Goal: Information Seeking & Learning: Learn about a topic

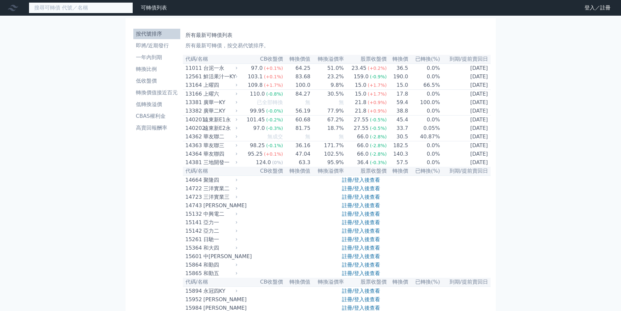
click at [67, 9] on input at bounding box center [81, 7] width 104 height 11
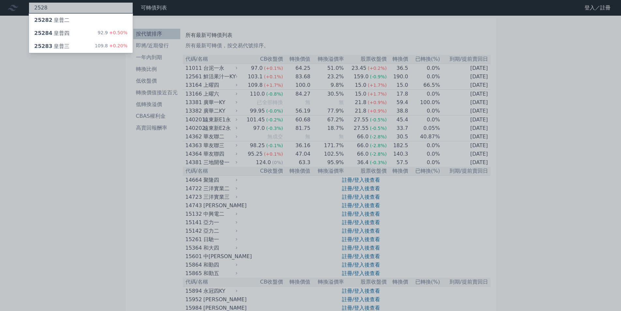
type input "2528"
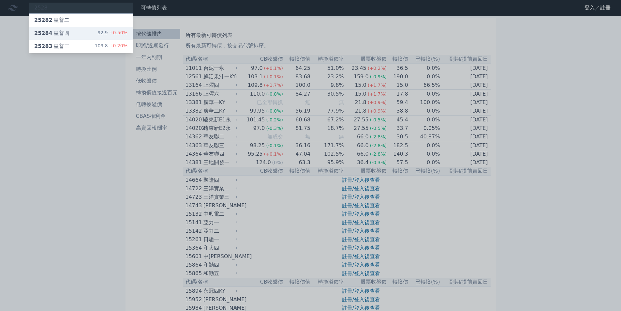
click at [66, 33] on div "25284 皇普四" at bounding box center [51, 33] width 35 height 8
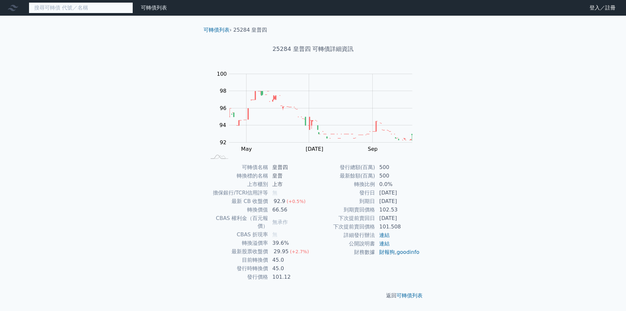
click at [48, 5] on input at bounding box center [81, 7] width 104 height 11
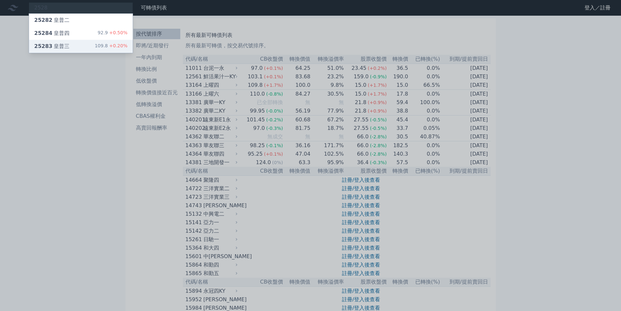
click at [71, 43] on div "25283 皇普三 109.8 +0.20%" at bounding box center [81, 46] width 104 height 13
